Goal: Task Accomplishment & Management: Manage account settings

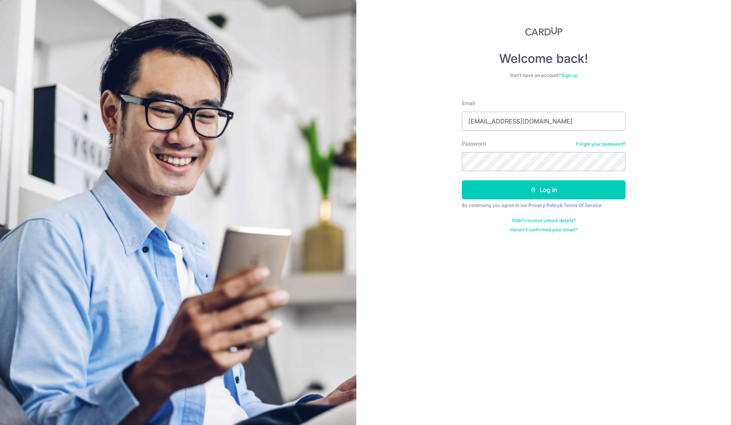
type input "[EMAIL_ADDRESS][DOMAIN_NAME]"
click at [544, 190] on button "Log in" at bounding box center [544, 189] width 164 height 19
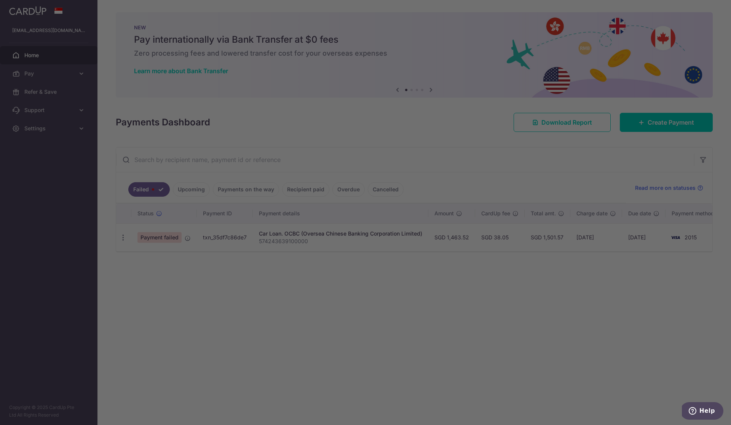
click at [123, 239] on div at bounding box center [369, 214] width 738 height 429
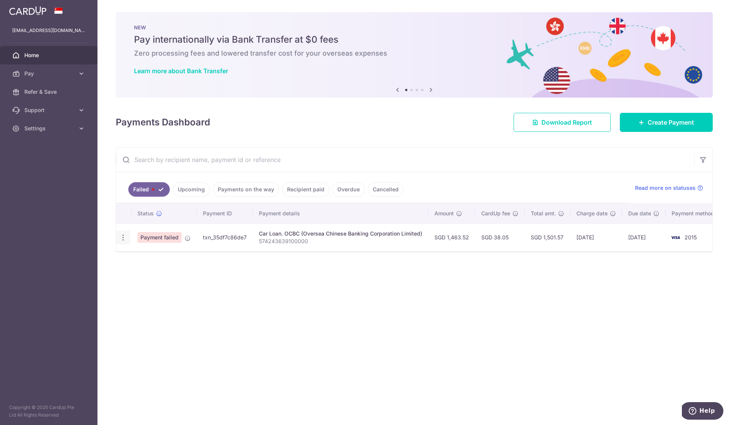
click at [125, 237] on icon "button" at bounding box center [123, 237] width 8 height 8
click at [141, 258] on span "Update payment" at bounding box center [164, 258] width 52 height 9
radio input "true"
type input "1,463.52"
type input "574243639100000"
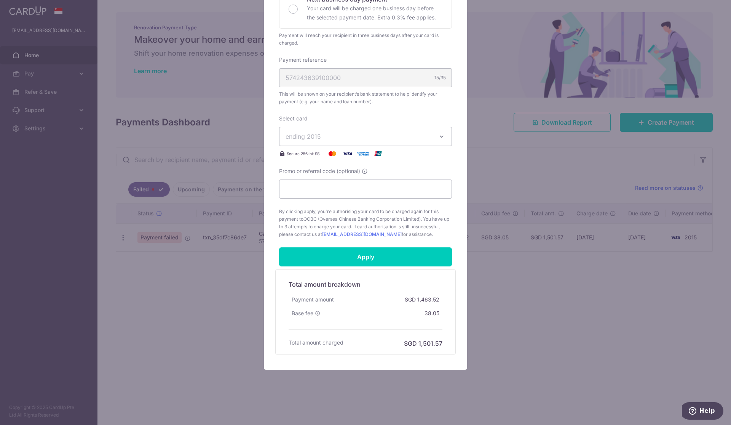
scroll to position [192, 0]
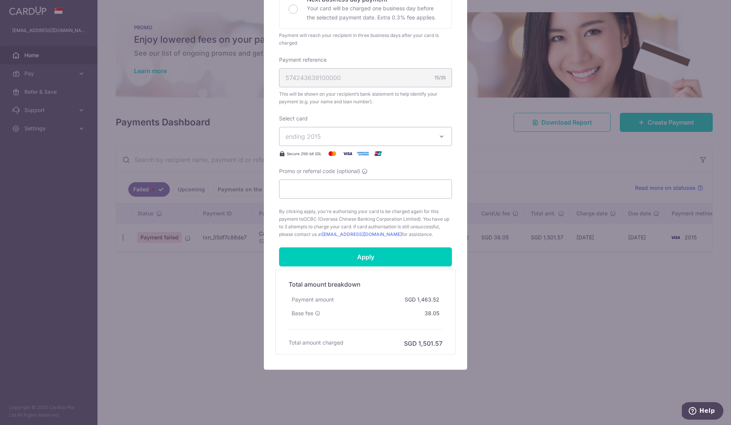
click at [358, 177] on div "Promo or referral code (optional)" at bounding box center [365, 182] width 173 height 31
click at [355, 186] on input "Promo or referral code (optional)" at bounding box center [365, 188] width 173 height 19
paste input "REC185"
type input "REC185"
click at [365, 253] on input "Apply" at bounding box center [365, 256] width 173 height 19
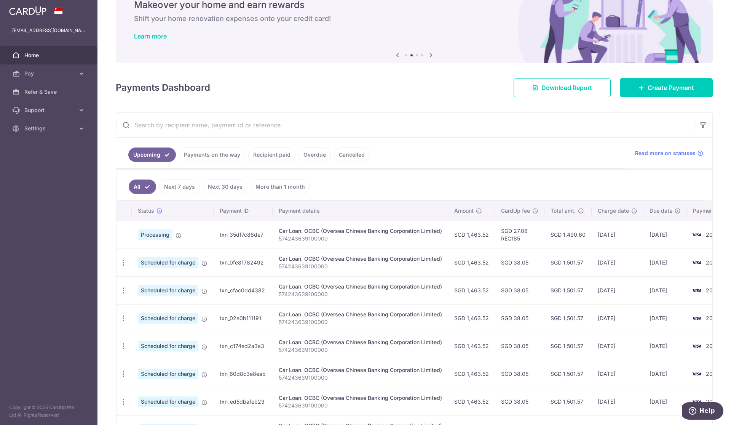
scroll to position [45, 0]
